Goal: Find contact information

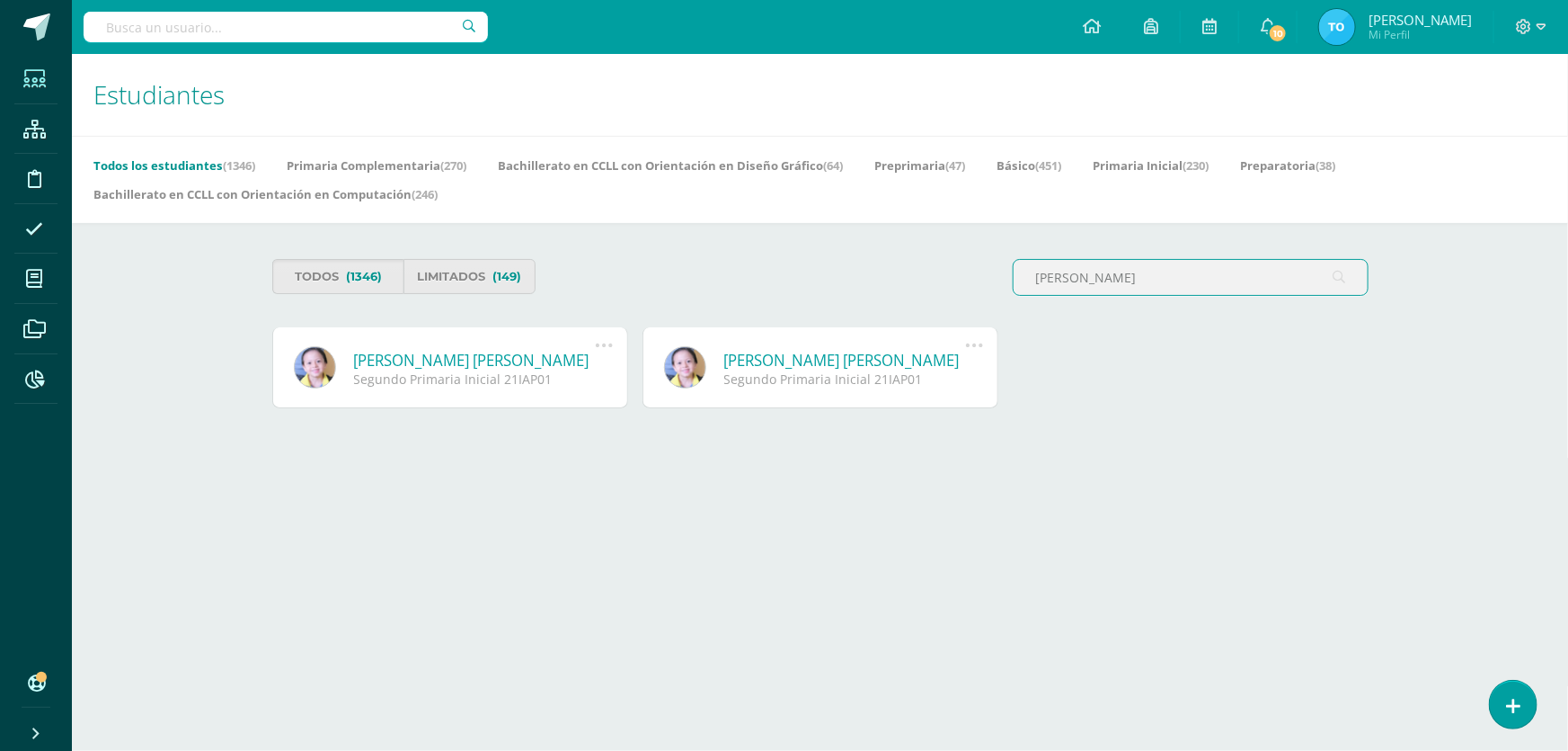
type input "[PERSON_NAME]"
click at [462, 369] on link "[PERSON_NAME] [PERSON_NAME]" at bounding box center [475, 360] width 242 height 21
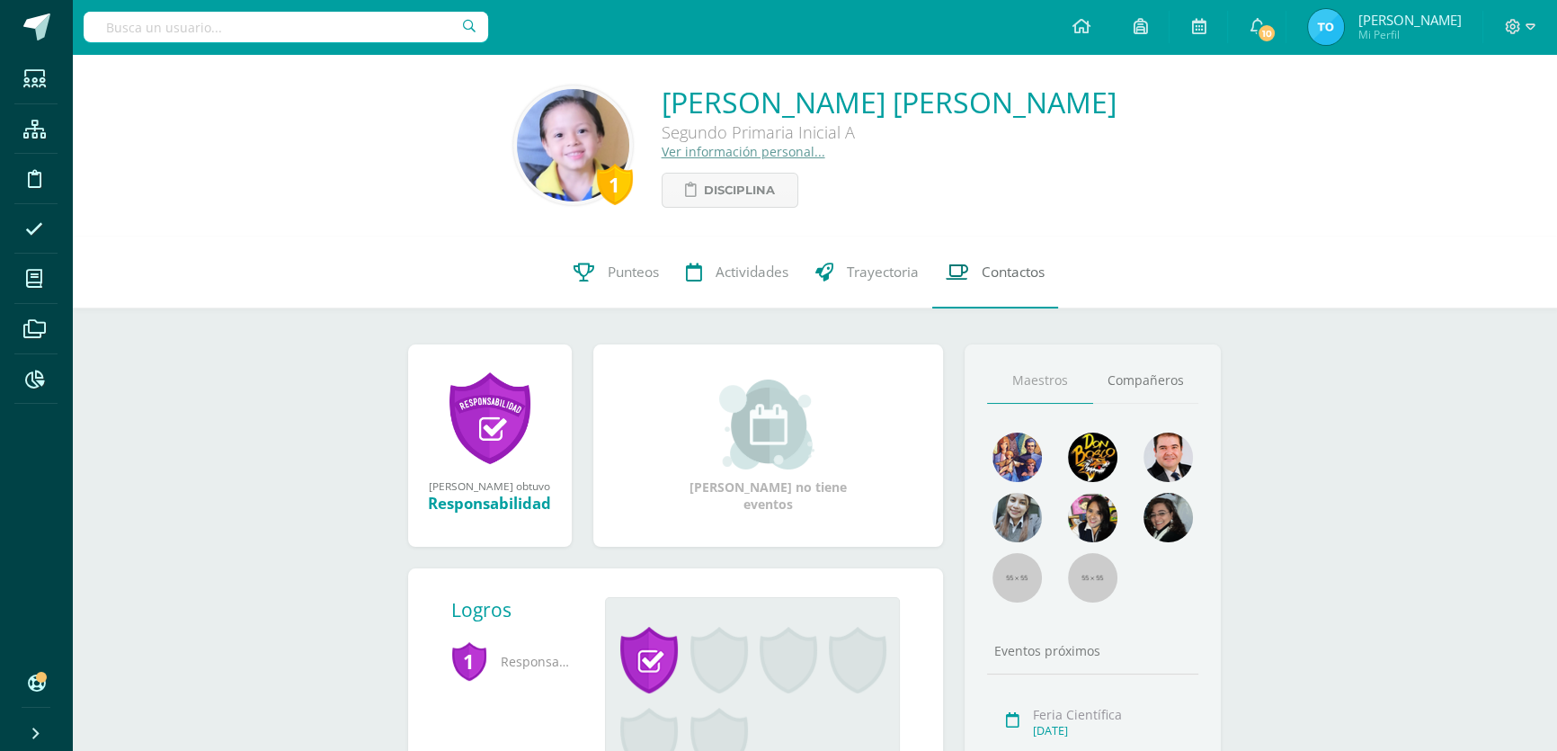
click at [986, 266] on span "Contactos" at bounding box center [1013, 271] width 63 height 19
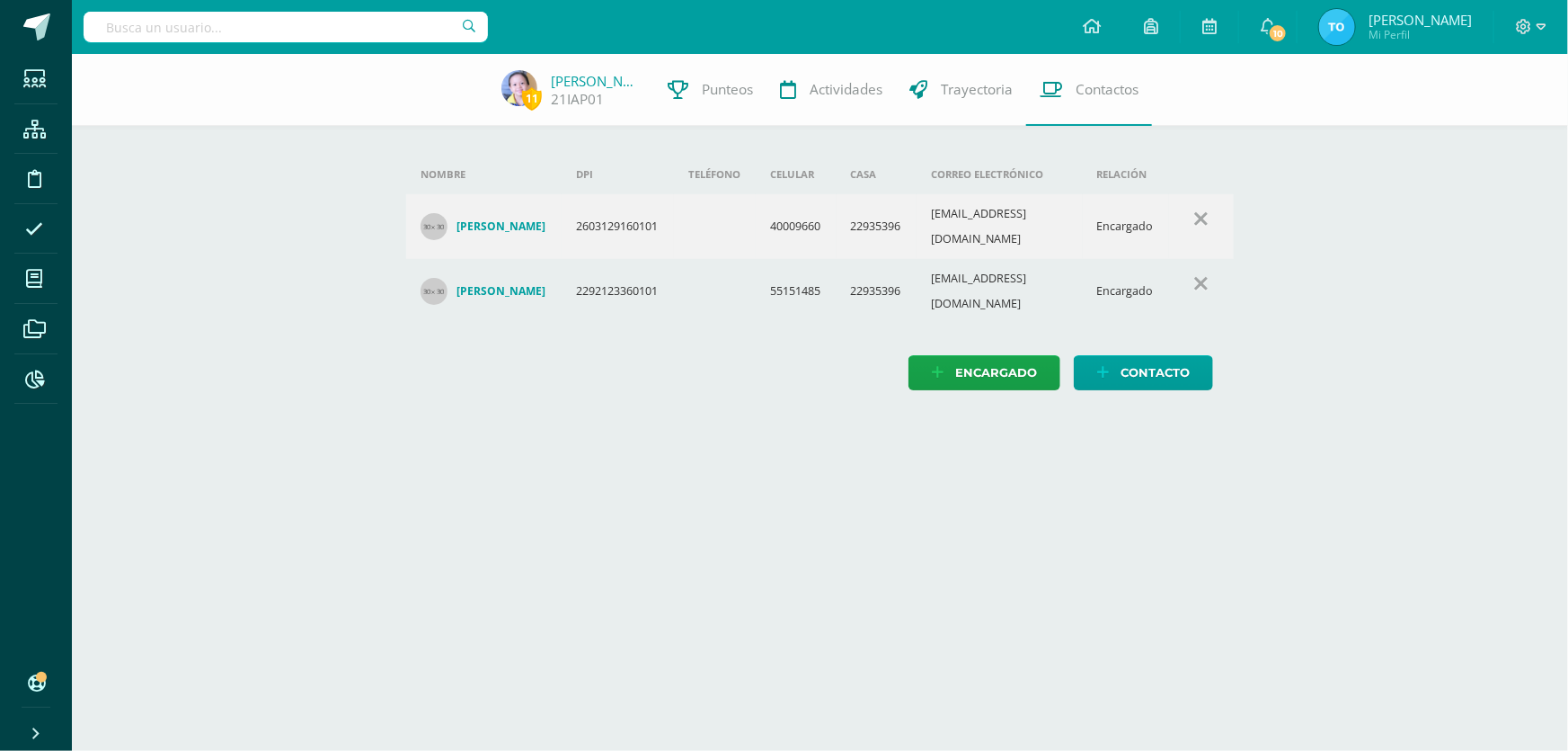
click at [405, 366] on div "Nombre DPI Teléfono Celular Casa Correo electrónico Relación [PERSON_NAME] 2603…" at bounding box center [820, 240] width 885 height 372
click at [45, 81] on icon at bounding box center [34, 79] width 22 height 18
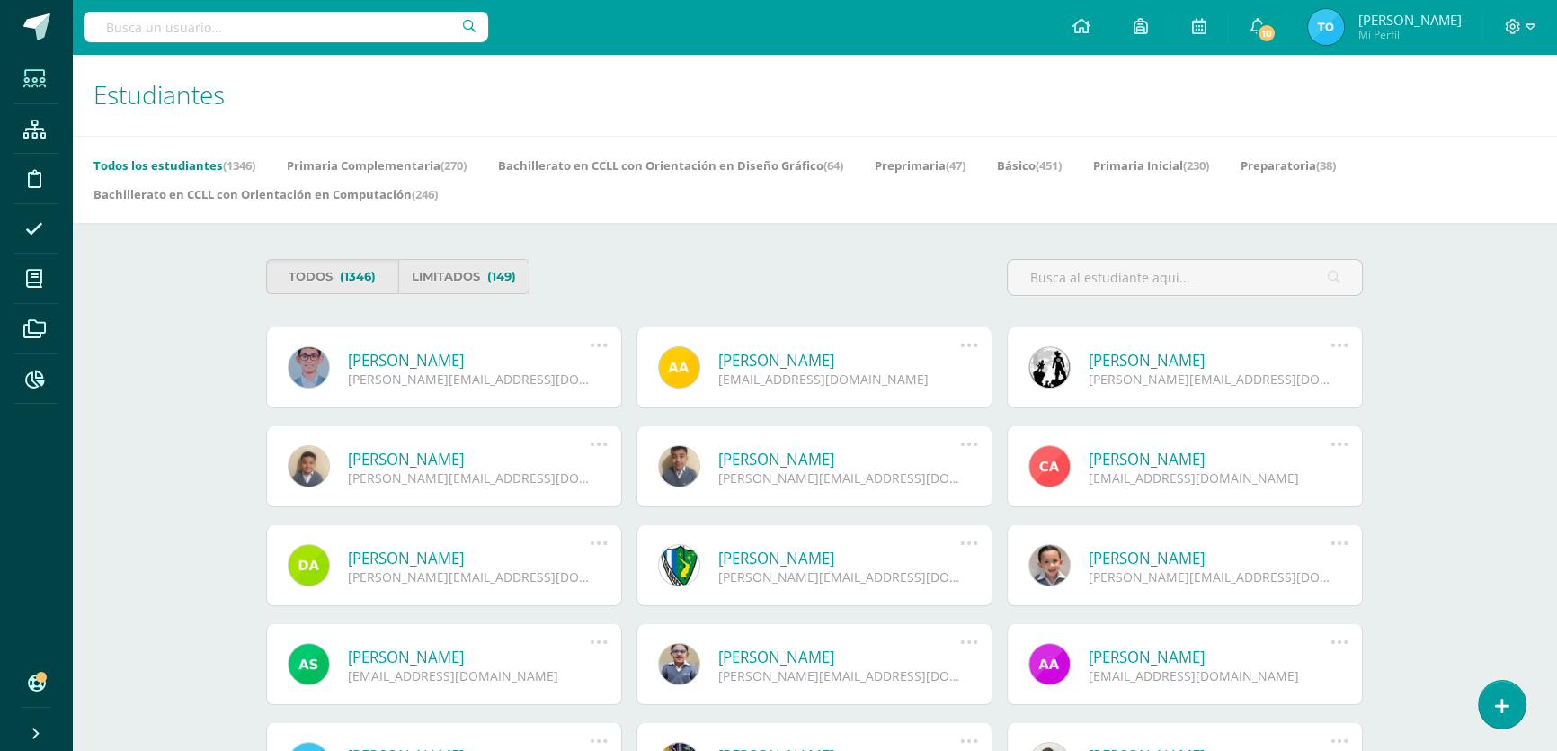
click at [760, 270] on div "Todos (1346) Limitados (149)" at bounding box center [536, 276] width 555 height 35
